Goal: Navigation & Orientation: Find specific page/section

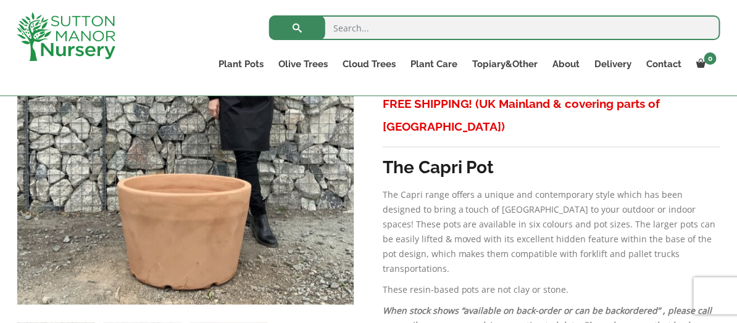
scroll to position [319, 0]
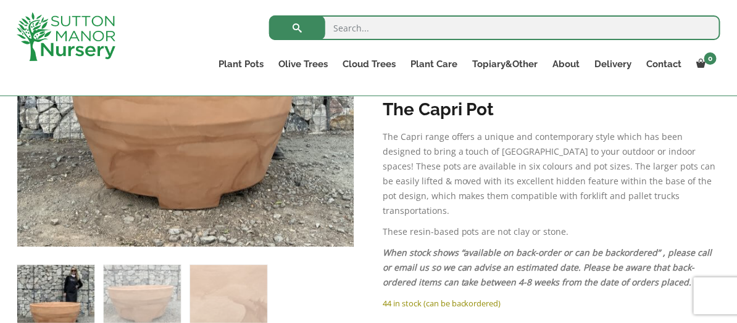
scroll to position [308, 0]
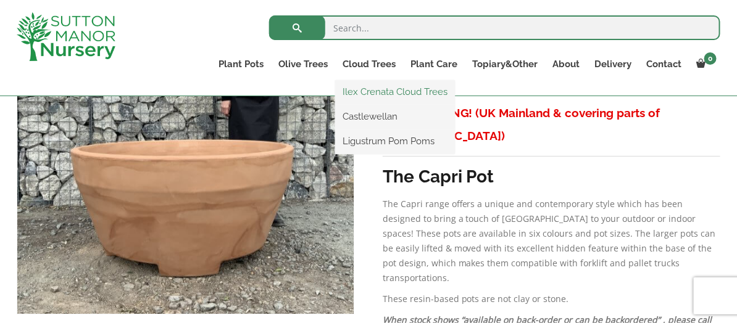
click at [374, 88] on link "Ilex Crenata Cloud Trees" at bounding box center [395, 92] width 120 height 19
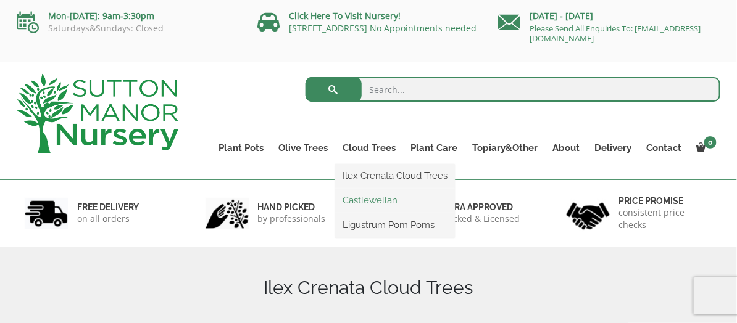
click at [375, 201] on link "Castlewellan" at bounding box center [395, 200] width 120 height 19
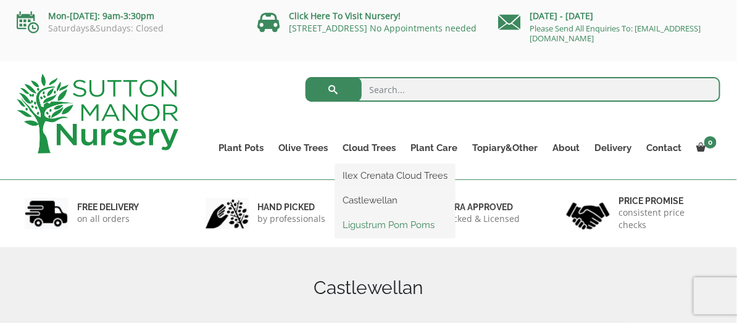
click at [376, 224] on link "Ligustrum Pom Poms" at bounding box center [395, 225] width 120 height 19
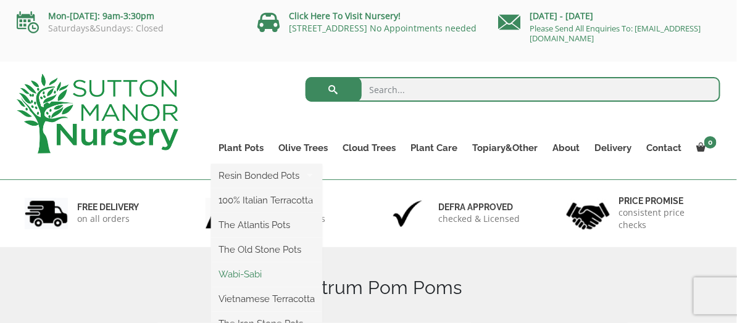
click at [262, 274] on link "Wabi-Sabi" at bounding box center [266, 274] width 111 height 19
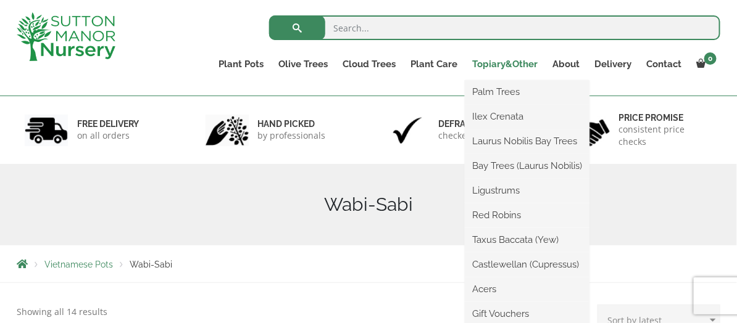
scroll to position [123, 0]
